Goal: Check status: Check status

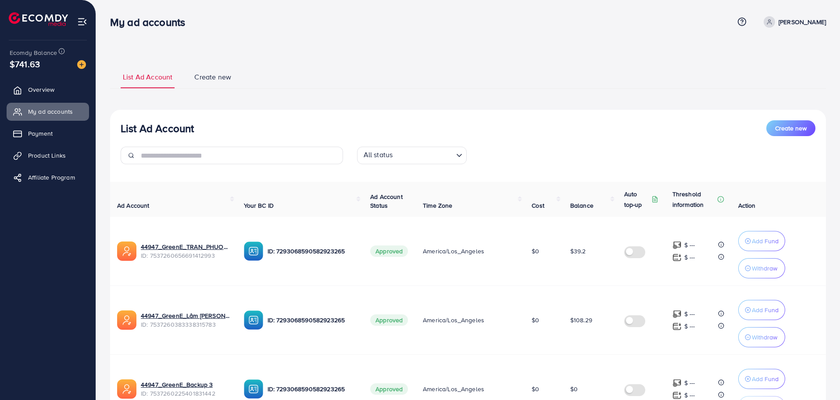
select select "***"
drag, startPoint x: 41, startPoint y: 132, endPoint x: 44, endPoint y: 121, distance: 11.0
click at [41, 132] on span "Payment" at bounding box center [40, 133] width 25 height 9
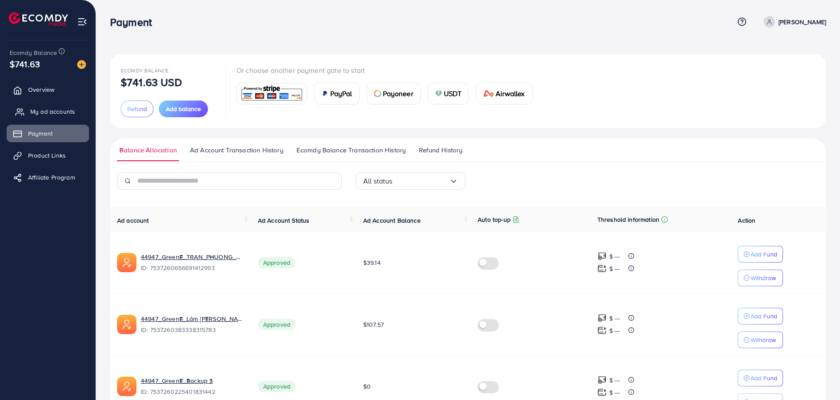
click at [52, 111] on span "My ad accounts" at bounding box center [52, 111] width 45 height 9
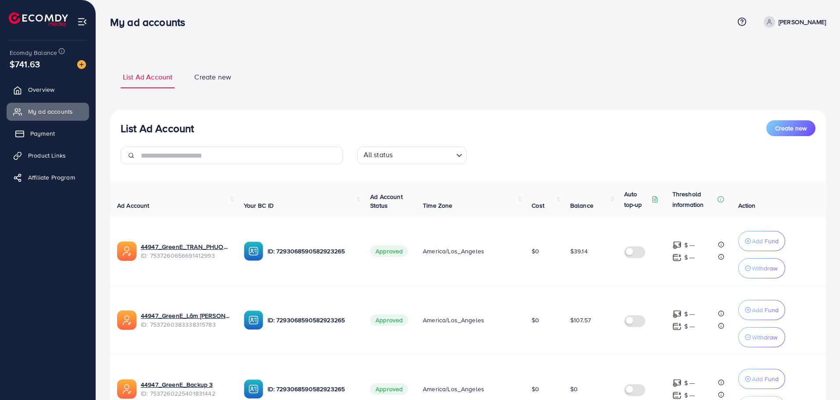
click at [38, 135] on span "Payment" at bounding box center [42, 133] width 25 height 9
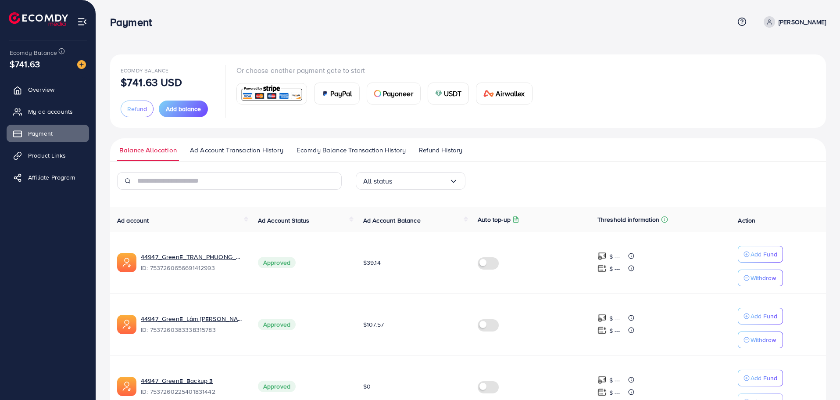
click at [243, 149] on span "Ad Account Transaction History" at bounding box center [236, 150] width 93 height 10
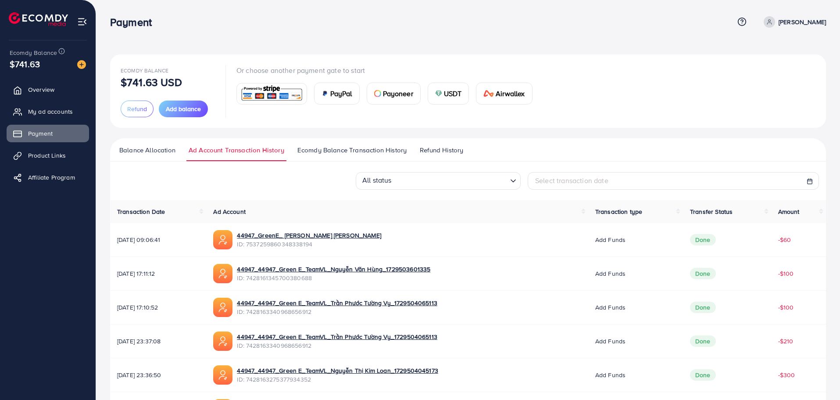
scroll to position [44, 0]
